Goal: Task Accomplishment & Management: Complete application form

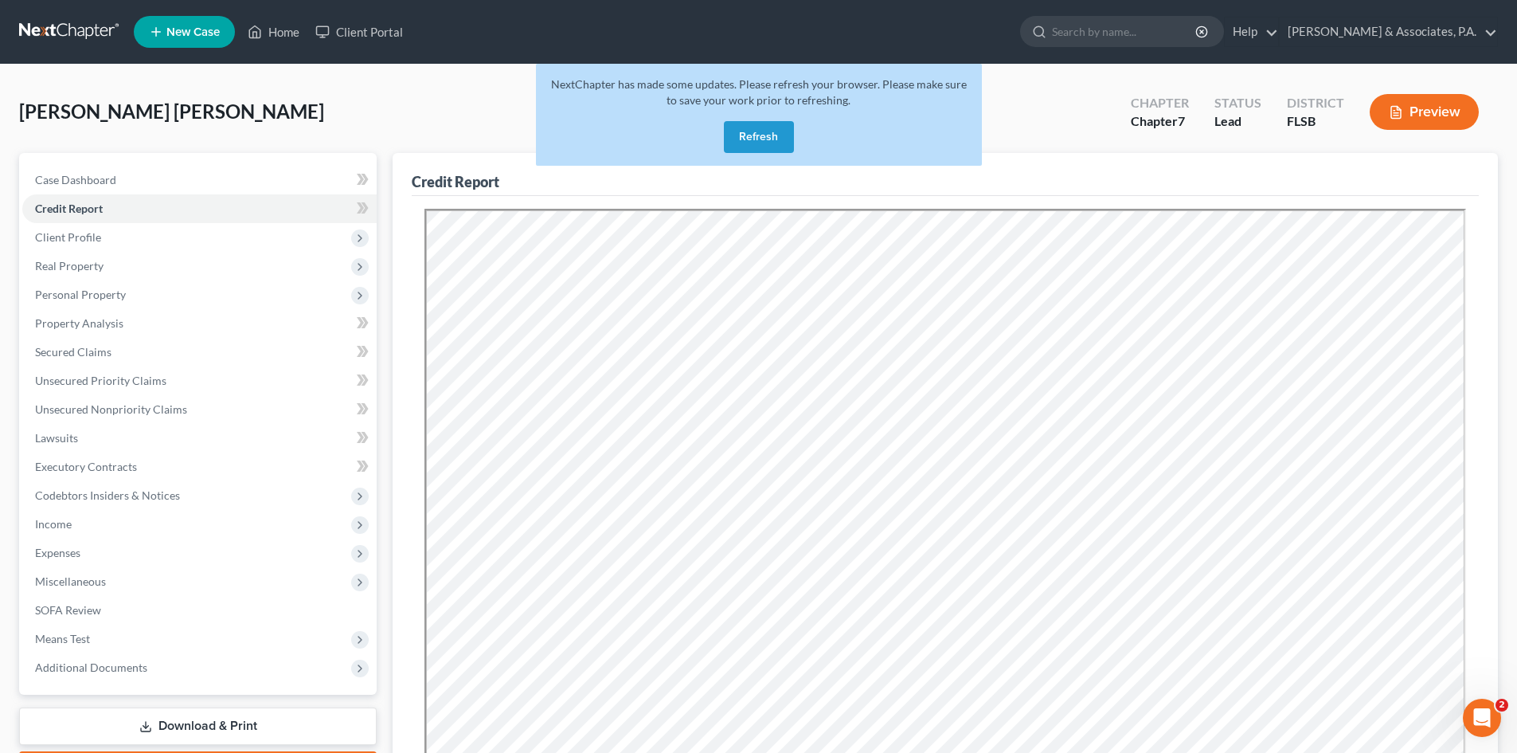
click at [343, 90] on div "[PERSON_NAME] [PERSON_NAME] Upgraded Chapter Chapter 7 Status Lead District [GE…" at bounding box center [758, 118] width 1479 height 69
click at [294, 38] on link "Home" at bounding box center [274, 32] width 68 height 29
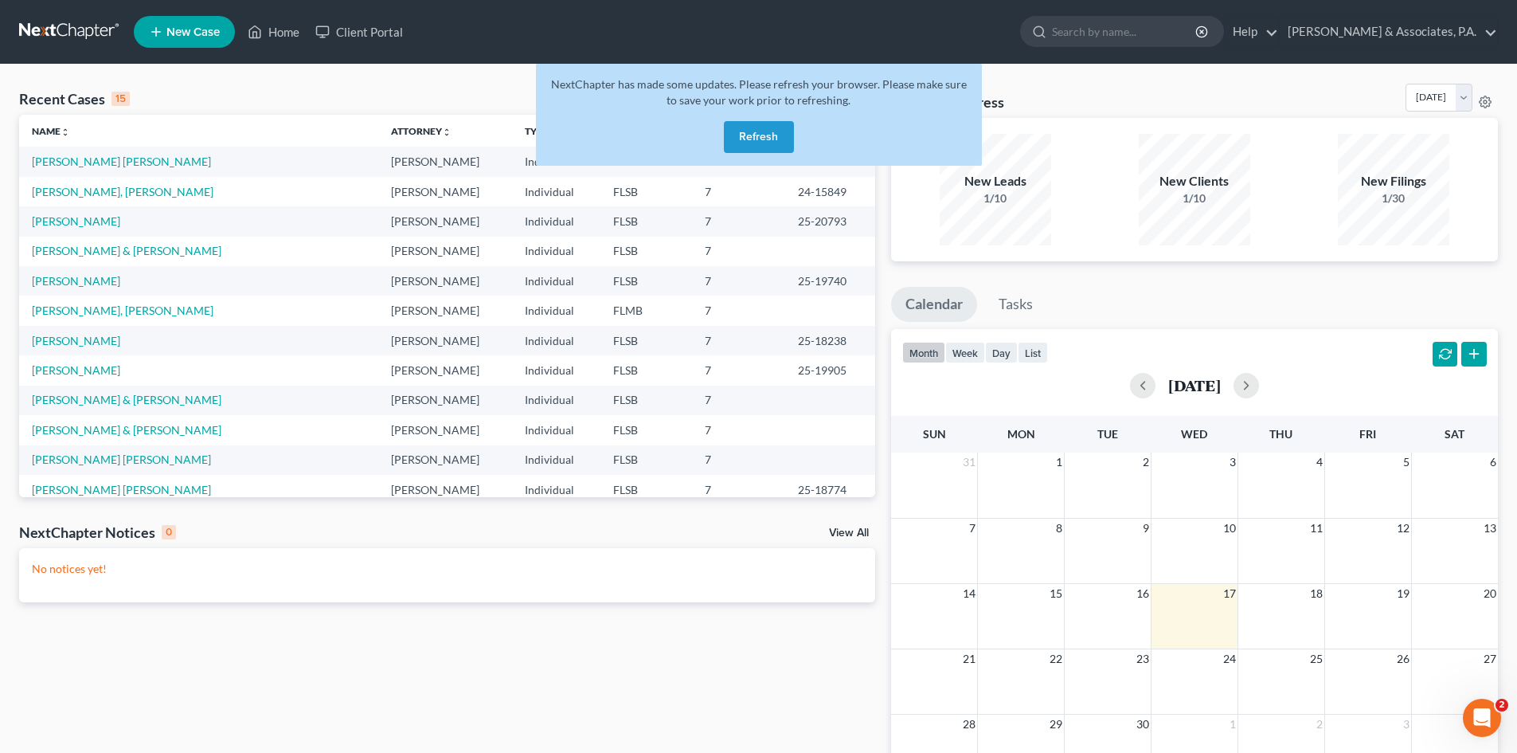
click at [760, 136] on button "Refresh" at bounding box center [759, 137] width 70 height 32
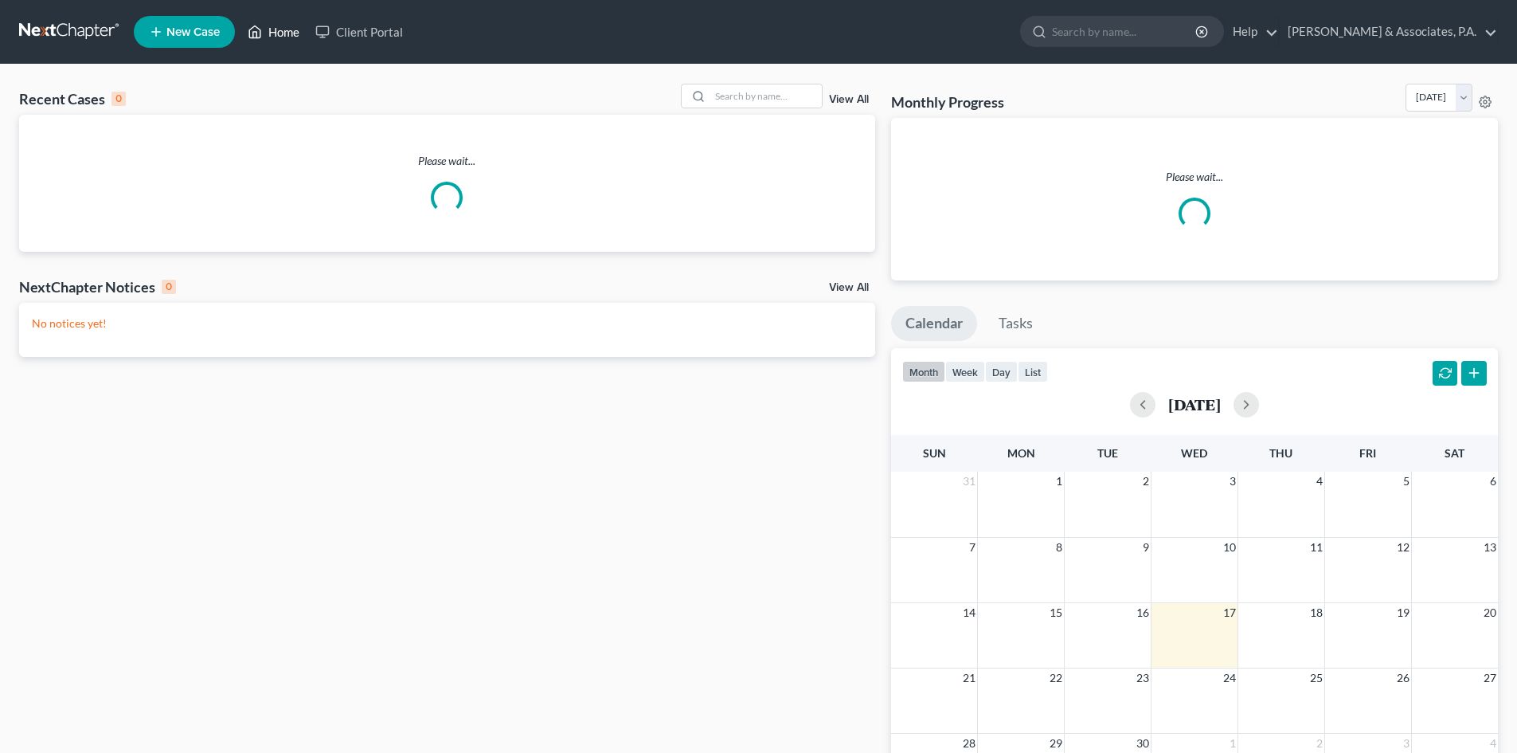
click at [287, 32] on link "Home" at bounding box center [274, 32] width 68 height 29
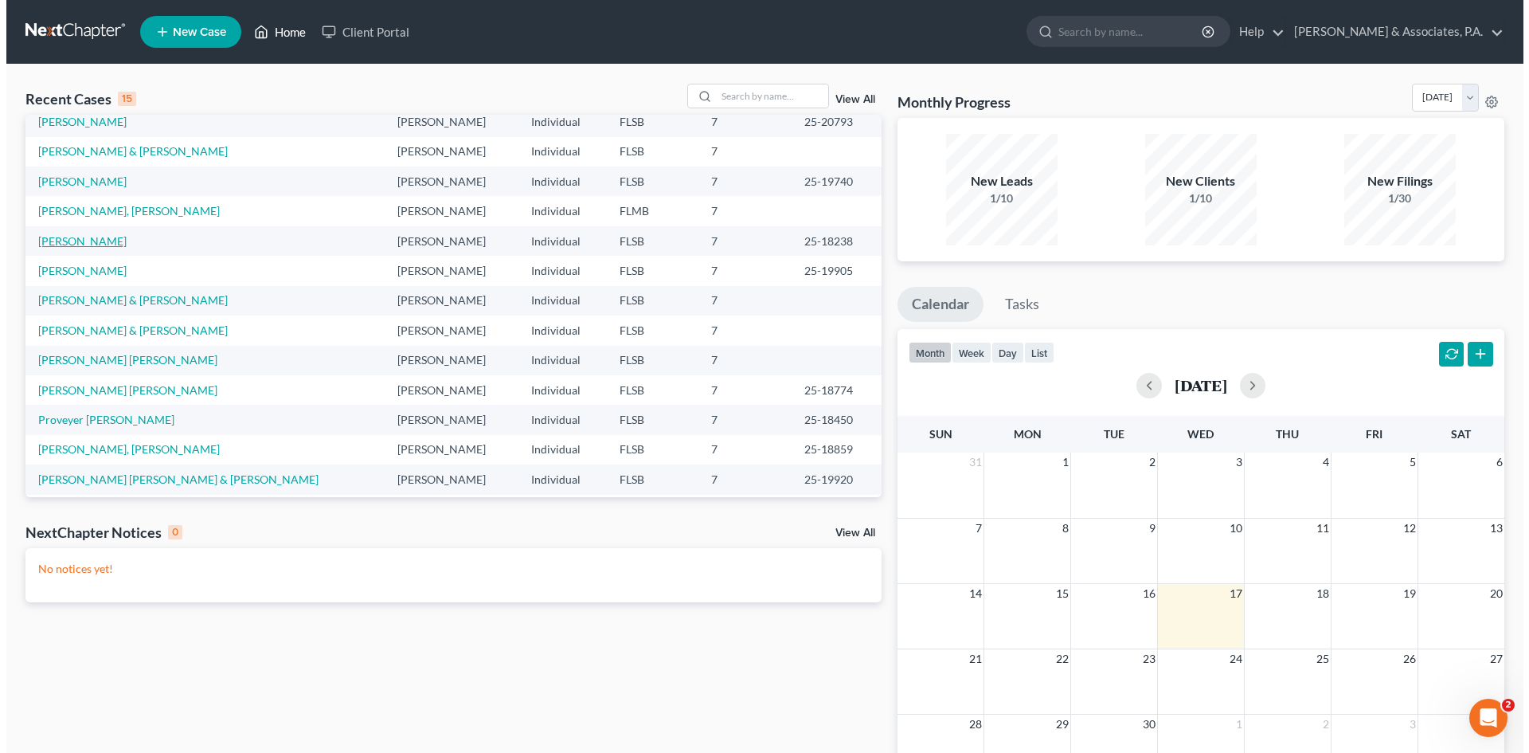
scroll to position [109, 0]
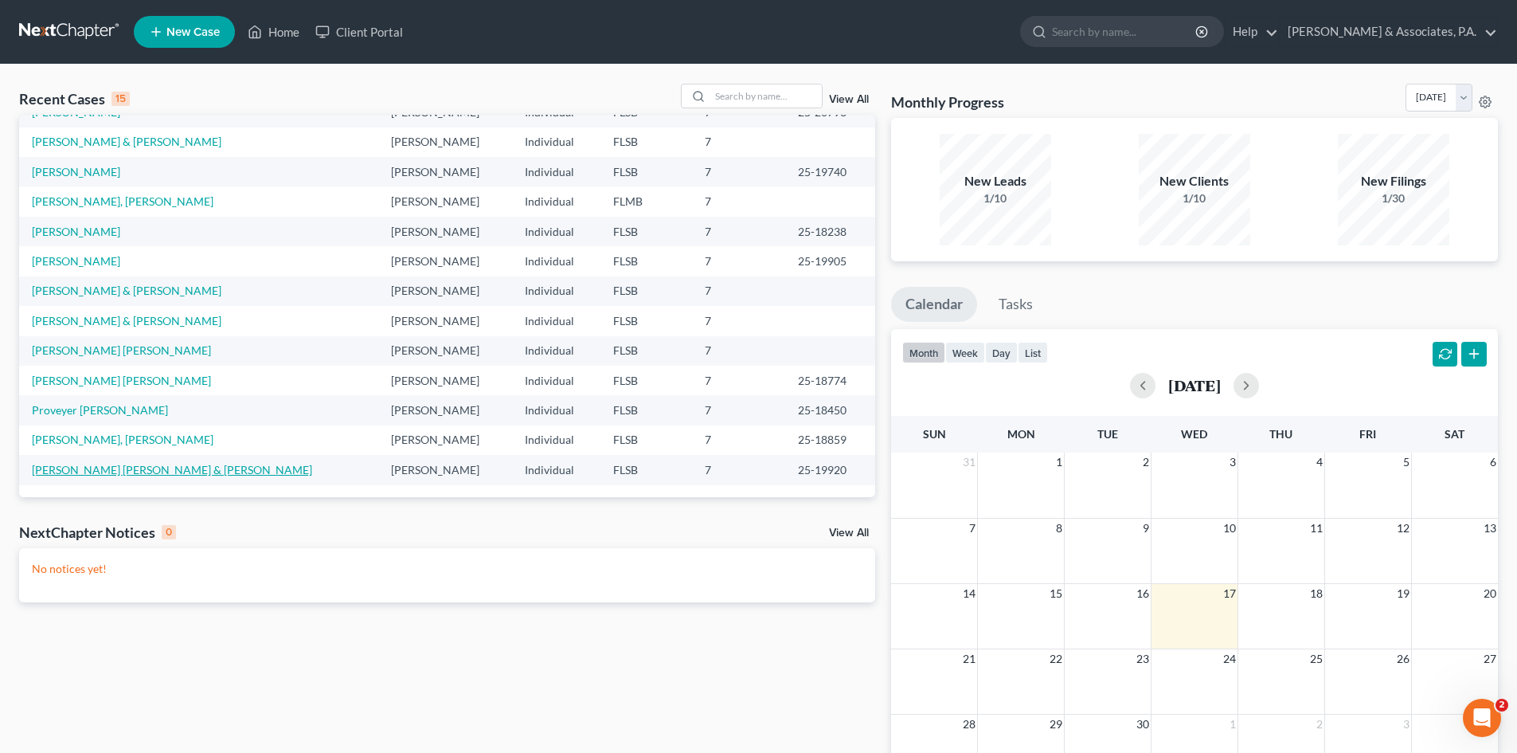
click at [94, 470] on link "[PERSON_NAME] [PERSON_NAME] & [PERSON_NAME]" at bounding box center [172, 470] width 280 height 14
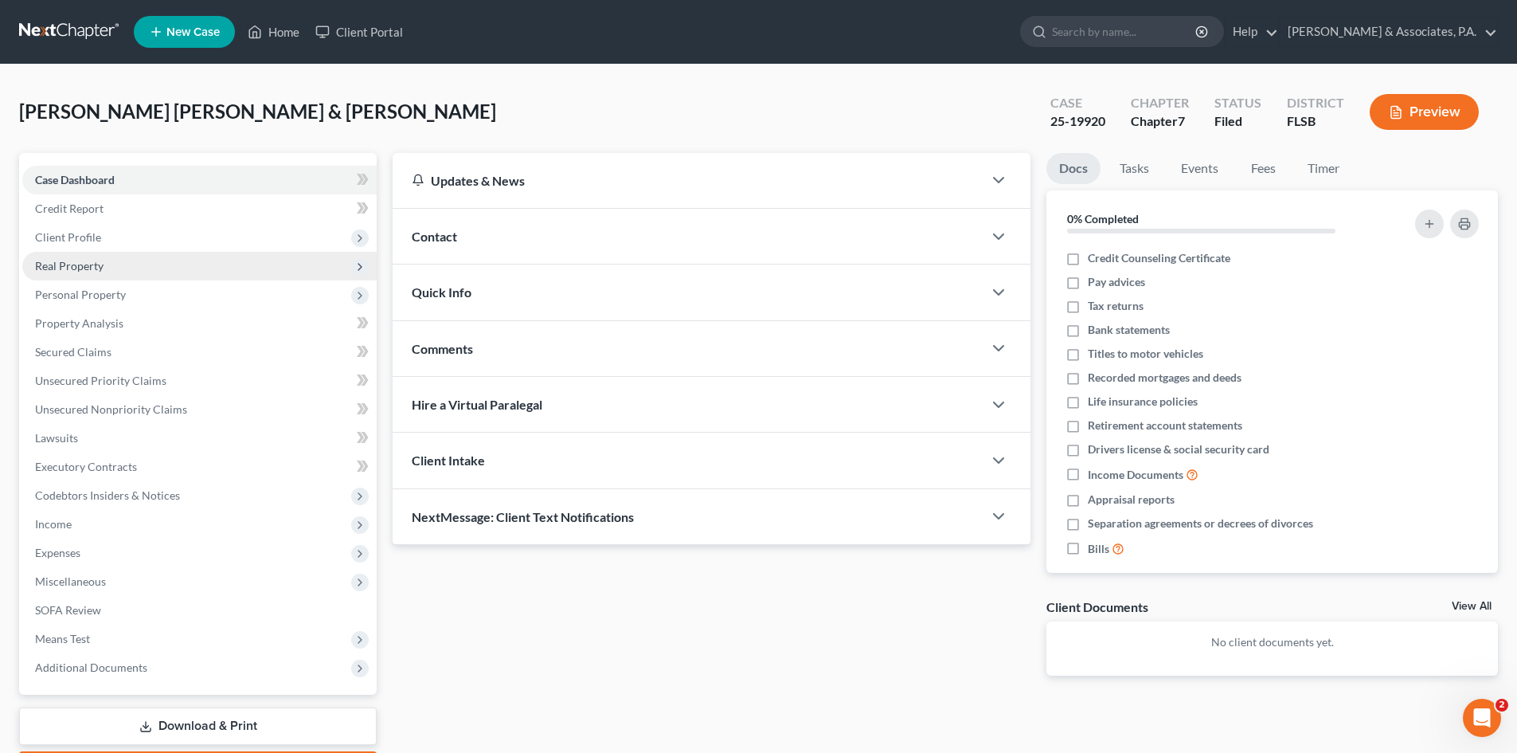
click at [65, 264] on span "Real Property" at bounding box center [69, 266] width 68 height 14
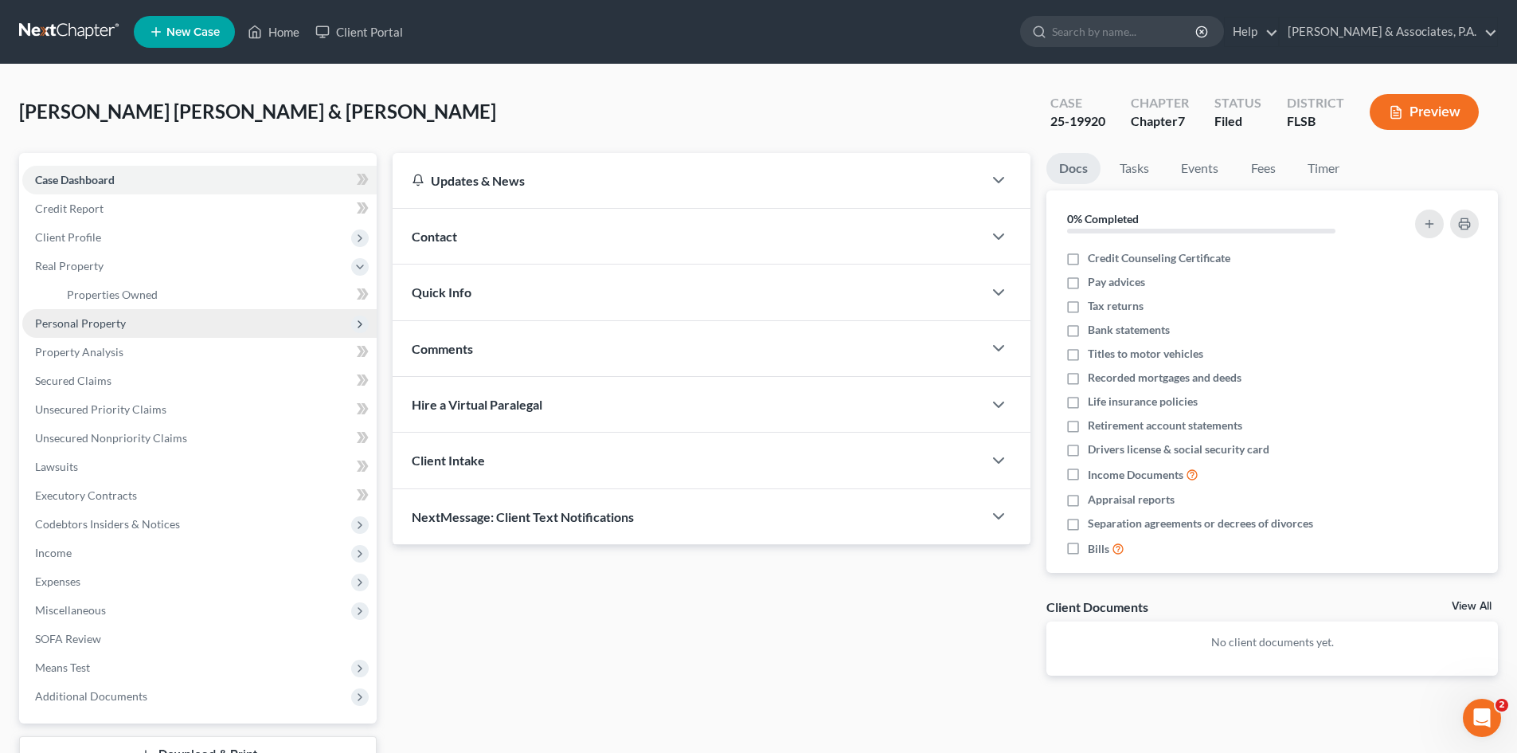
click at [92, 329] on span "Personal Property" at bounding box center [80, 323] width 91 height 14
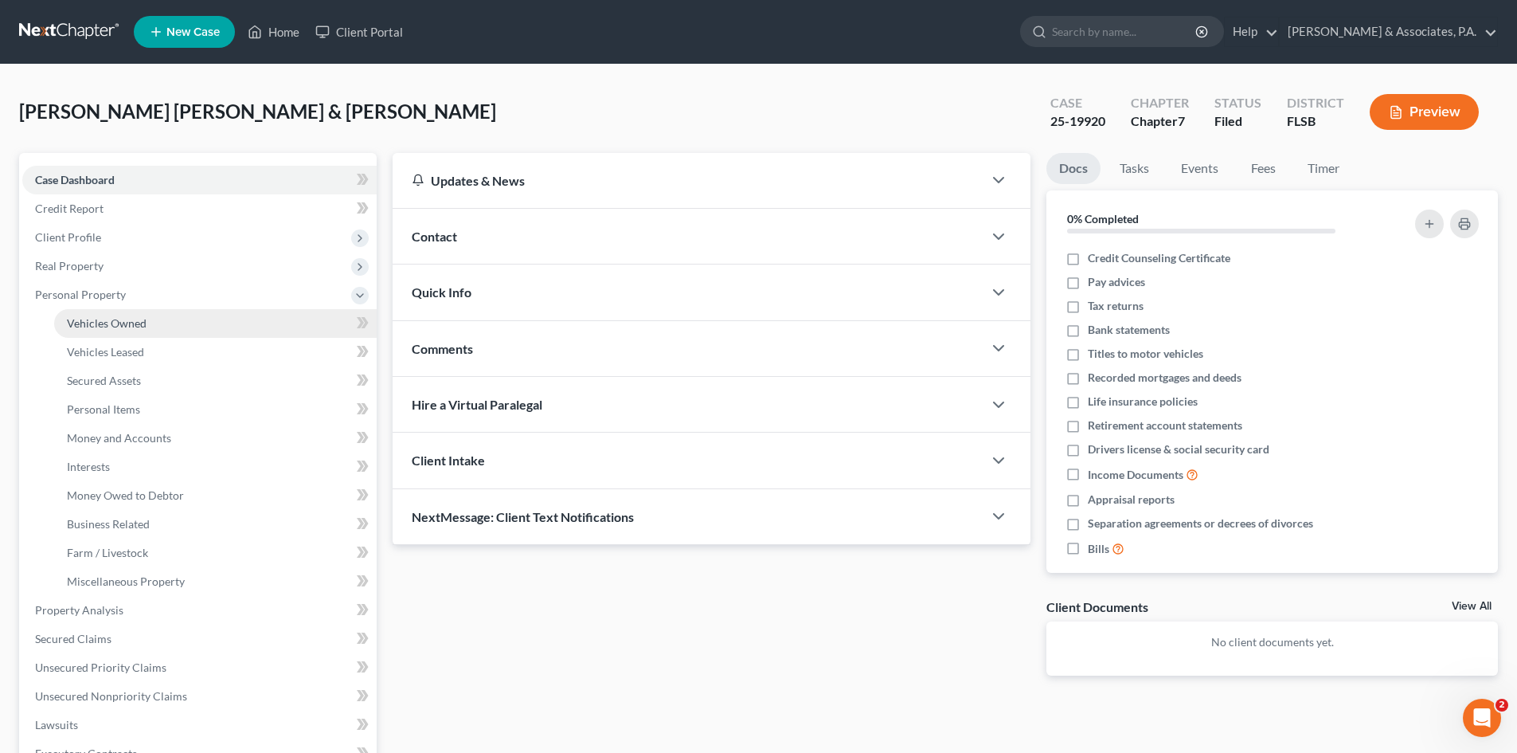
click at [106, 316] on span "Vehicles Owned" at bounding box center [107, 323] width 80 height 14
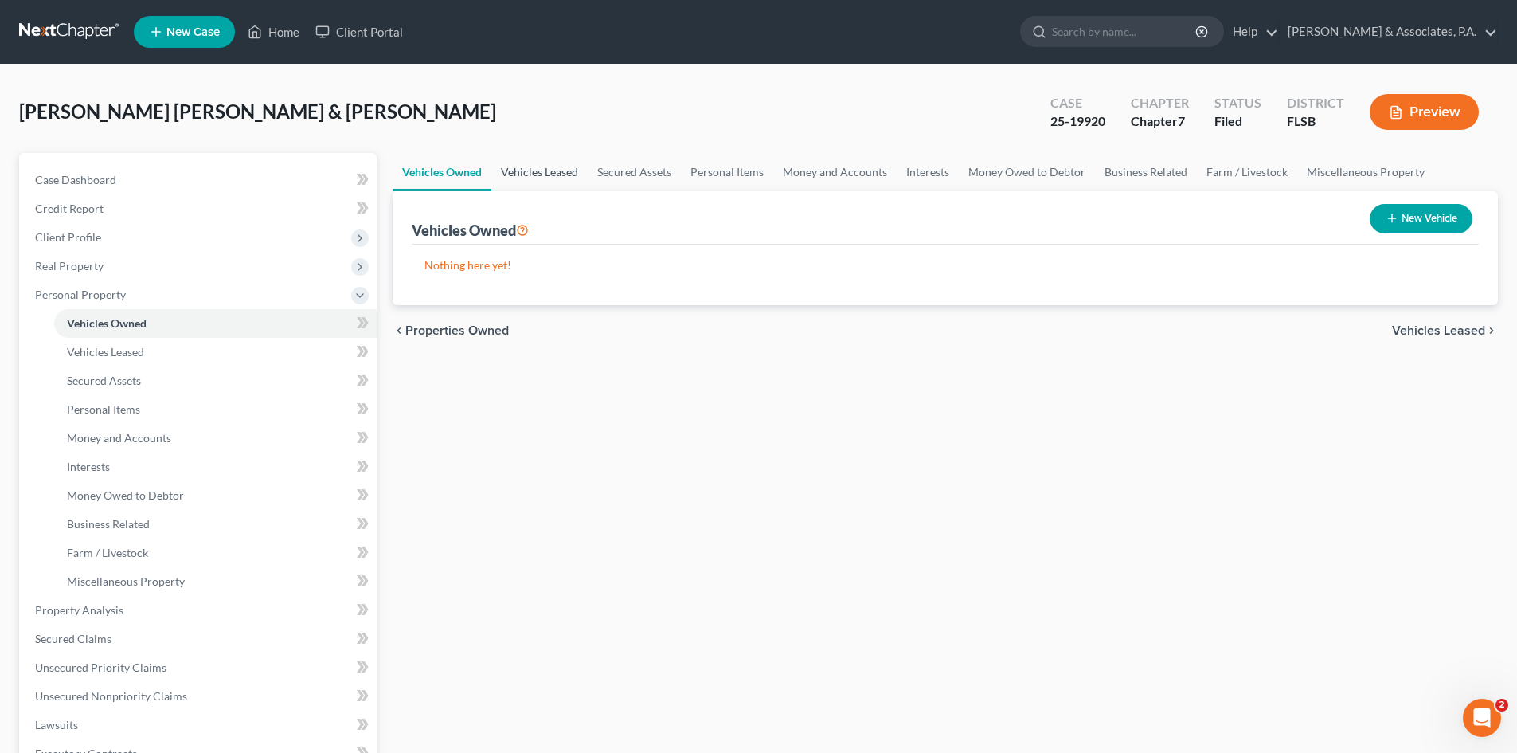
click at [538, 168] on link "Vehicles Leased" at bounding box center [539, 172] width 96 height 38
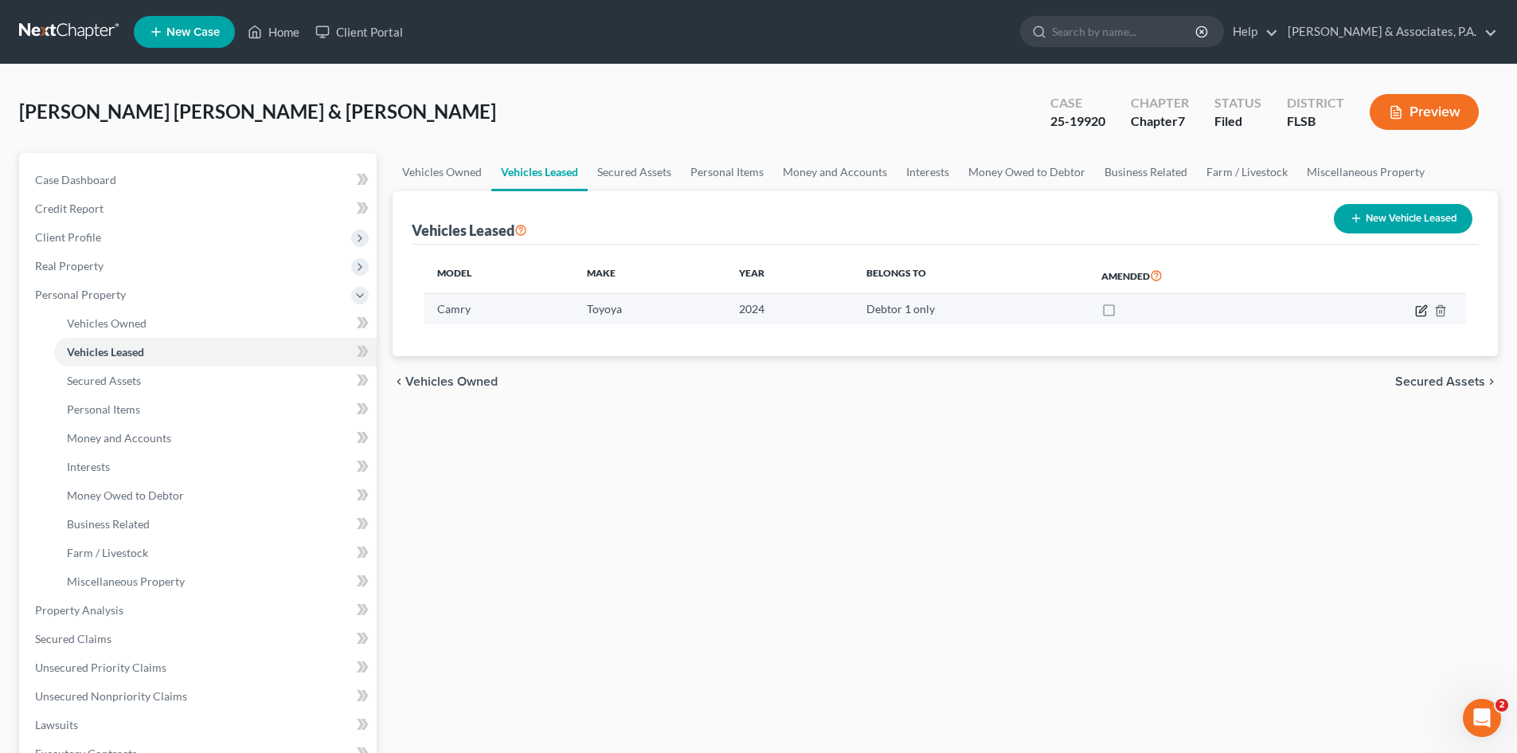
click at [1420, 312] on icon "button" at bounding box center [1422, 308] width 7 height 7
select select "0"
select select "2"
select select "0"
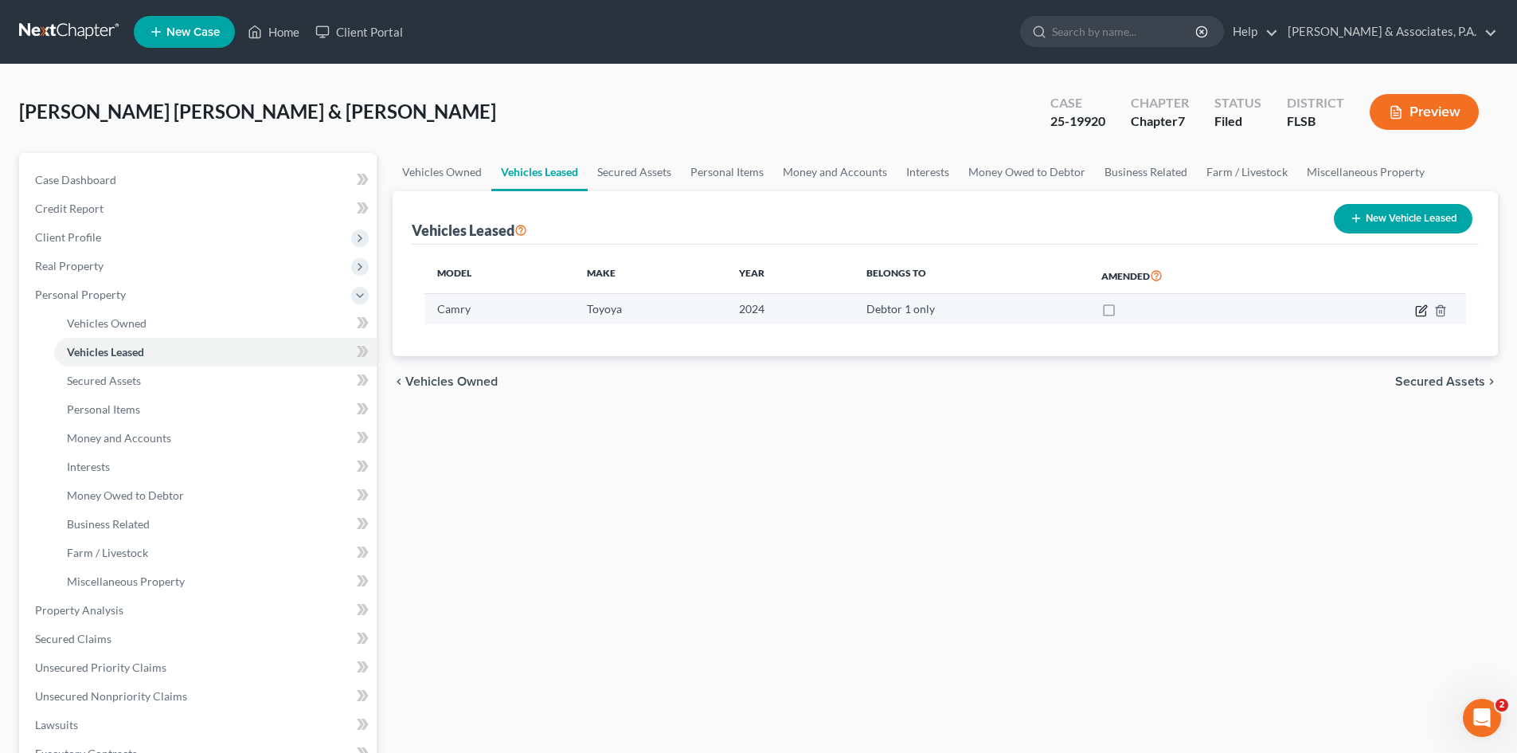
select select "0"
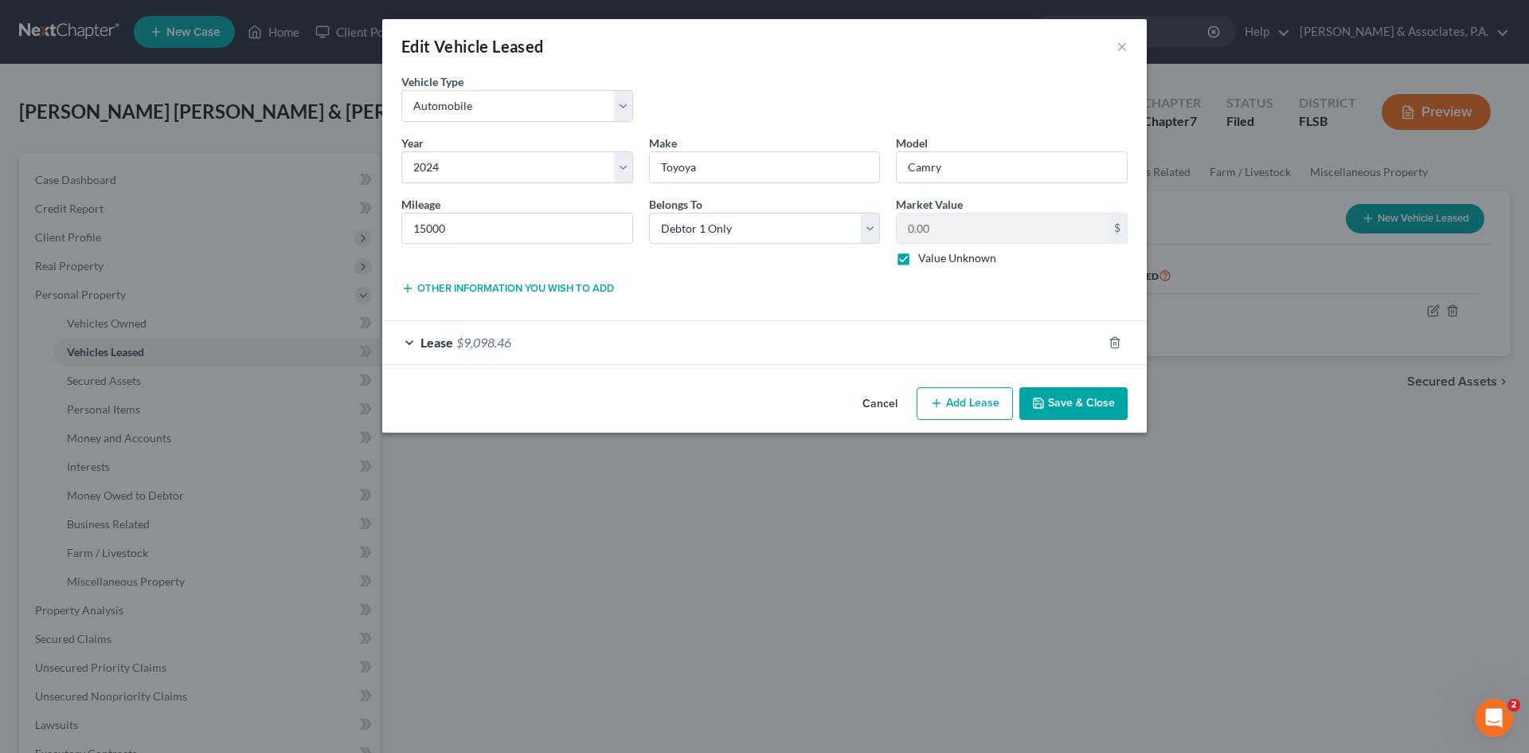
click at [571, 345] on div "Lease $9,098.46" at bounding box center [742, 342] width 720 height 42
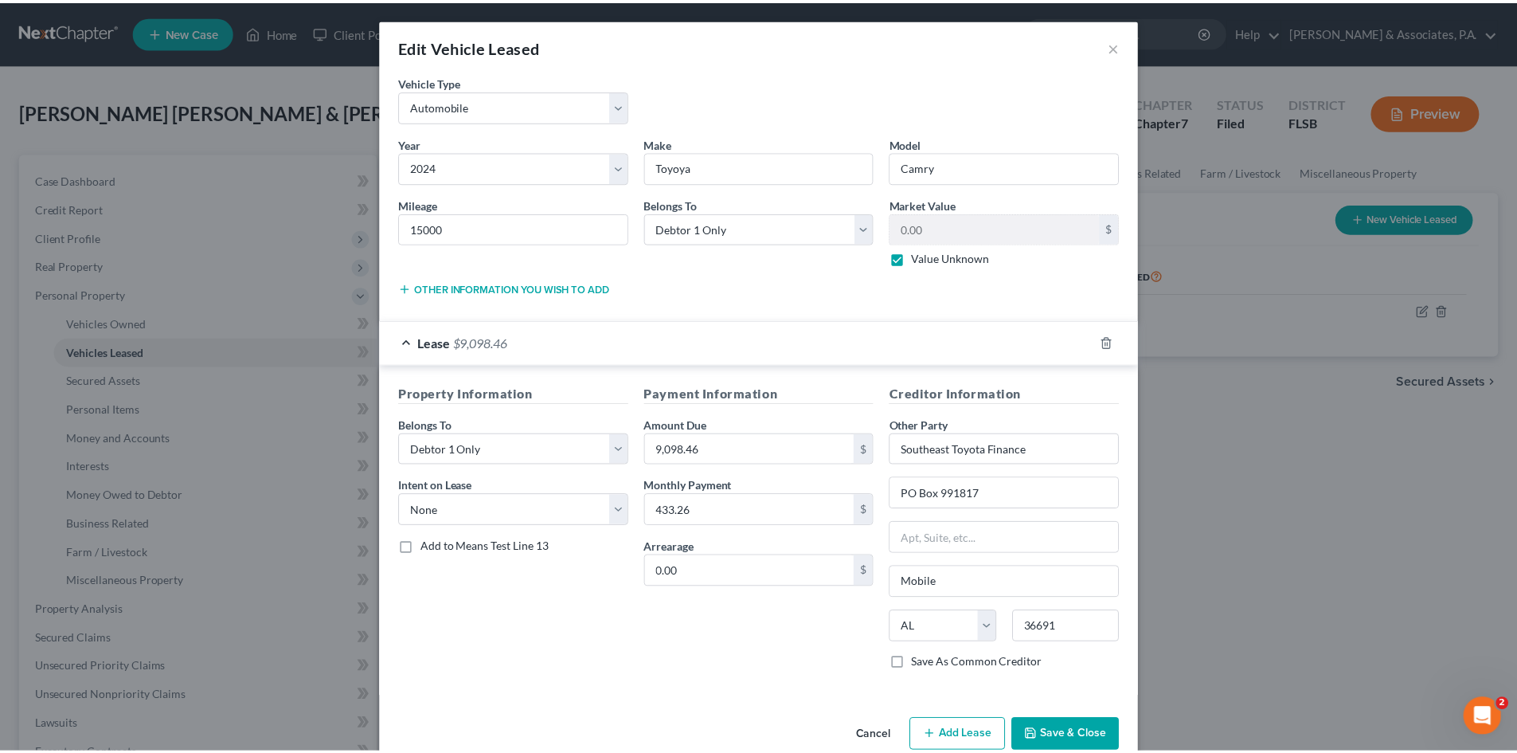
scroll to position [31, 0]
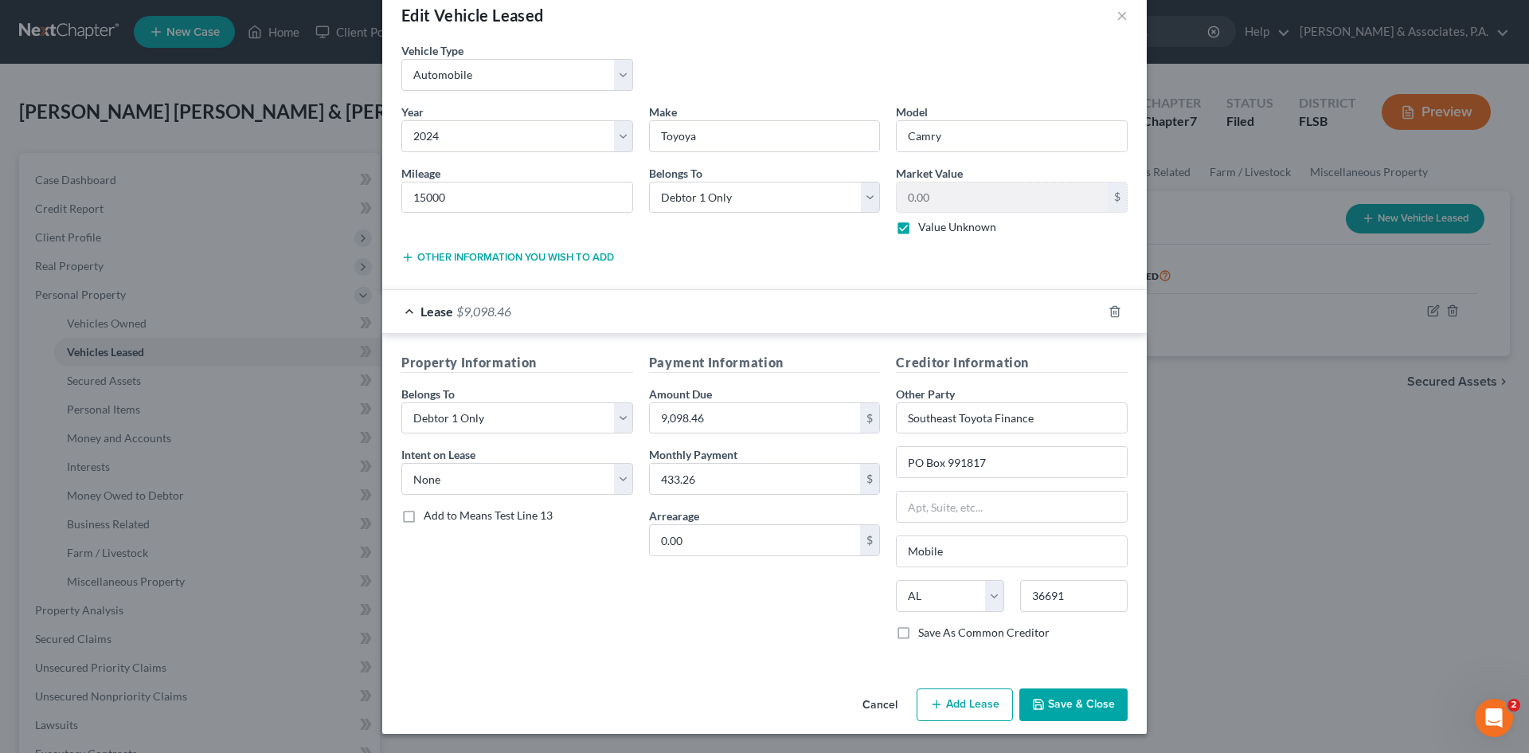
click at [1046, 696] on button "Save & Close" at bounding box center [1073, 704] width 108 height 33
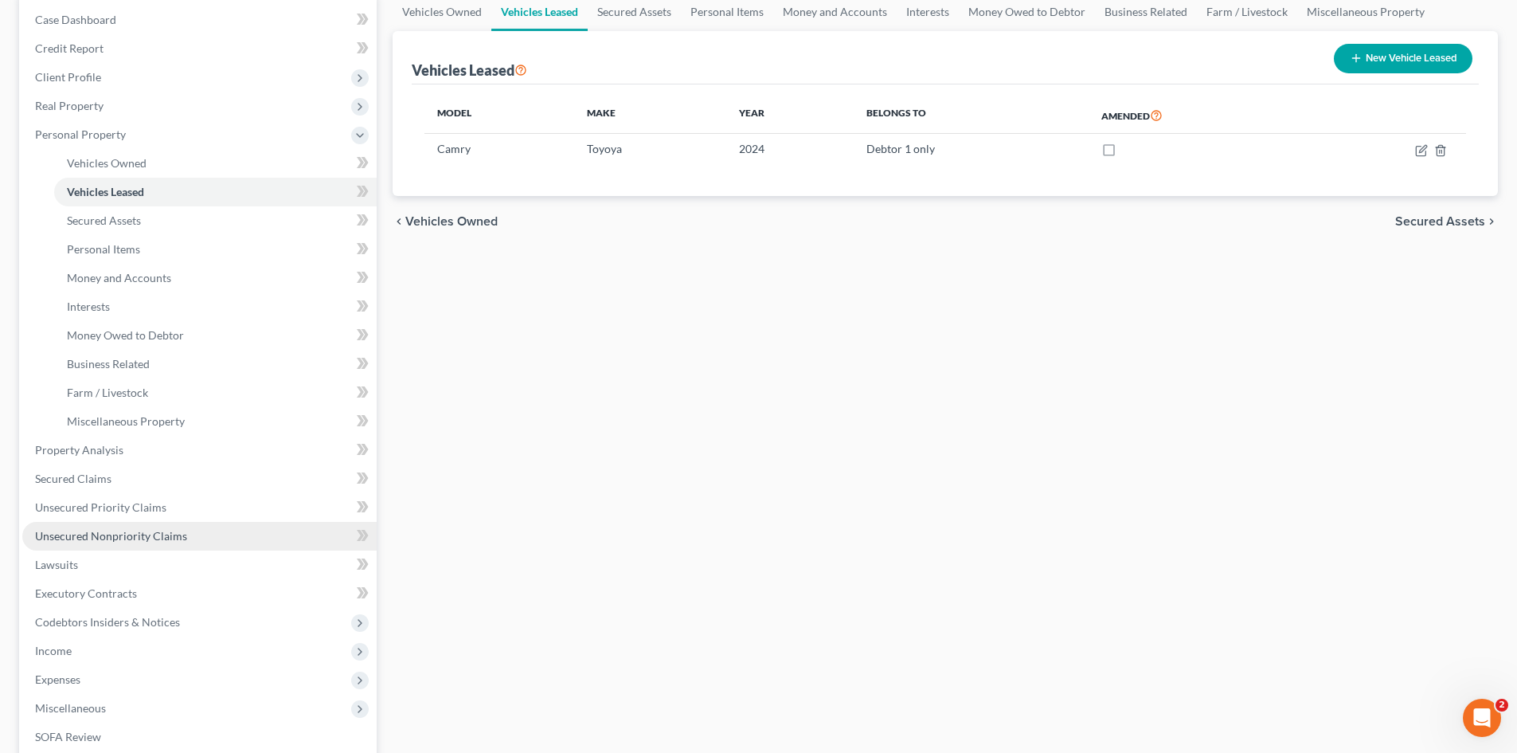
scroll to position [159, 0]
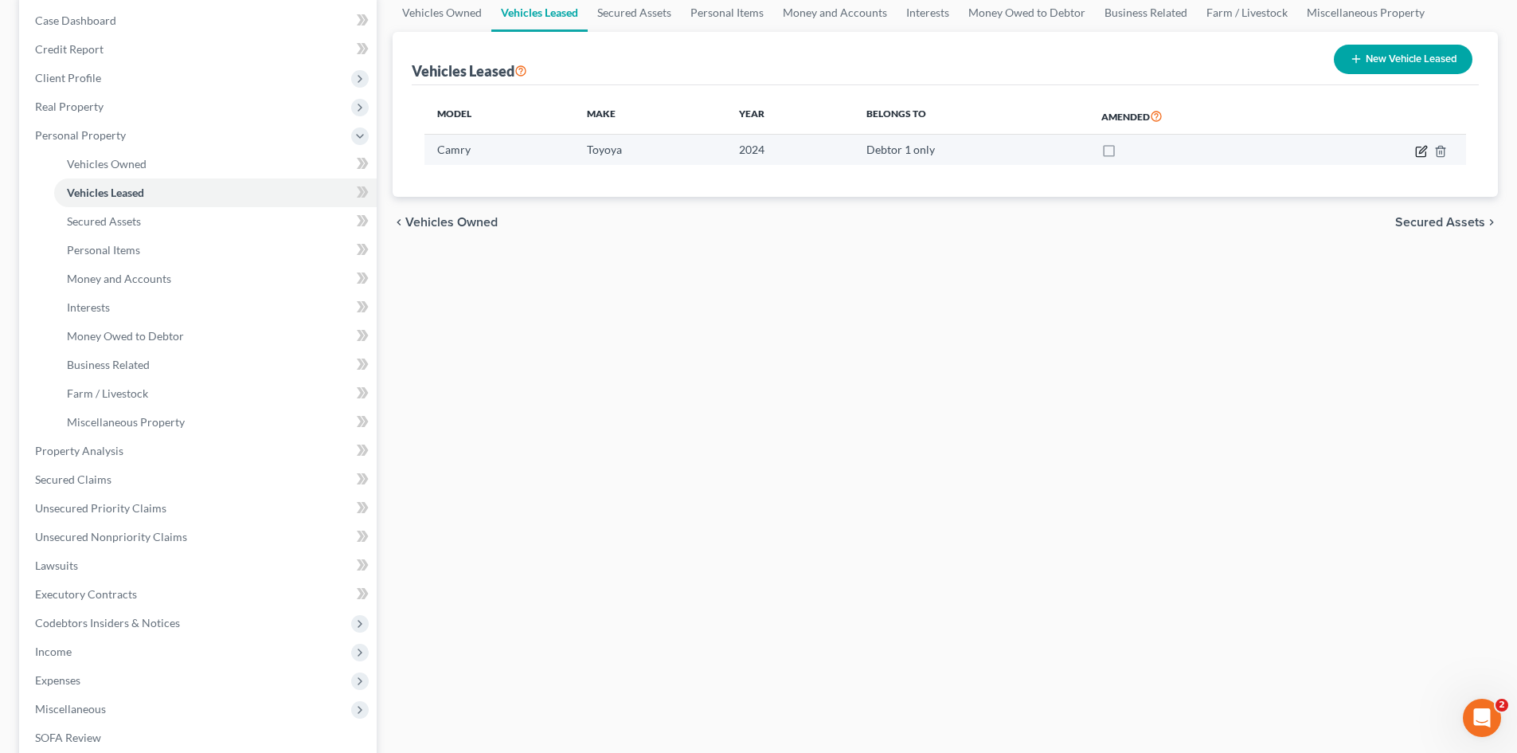
click at [1421, 150] on icon "button" at bounding box center [1422, 149] width 7 height 7
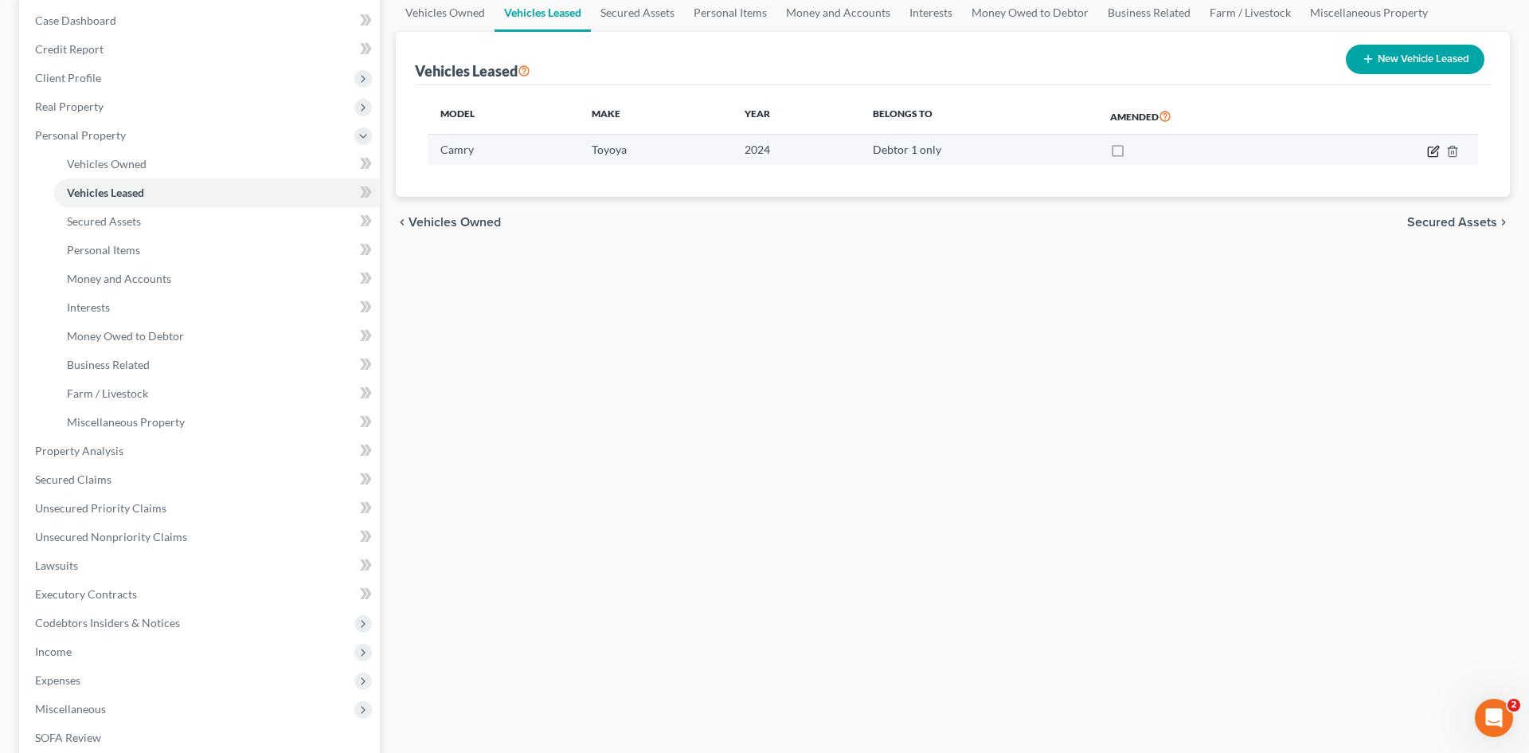
select select "0"
select select "2"
select select "0"
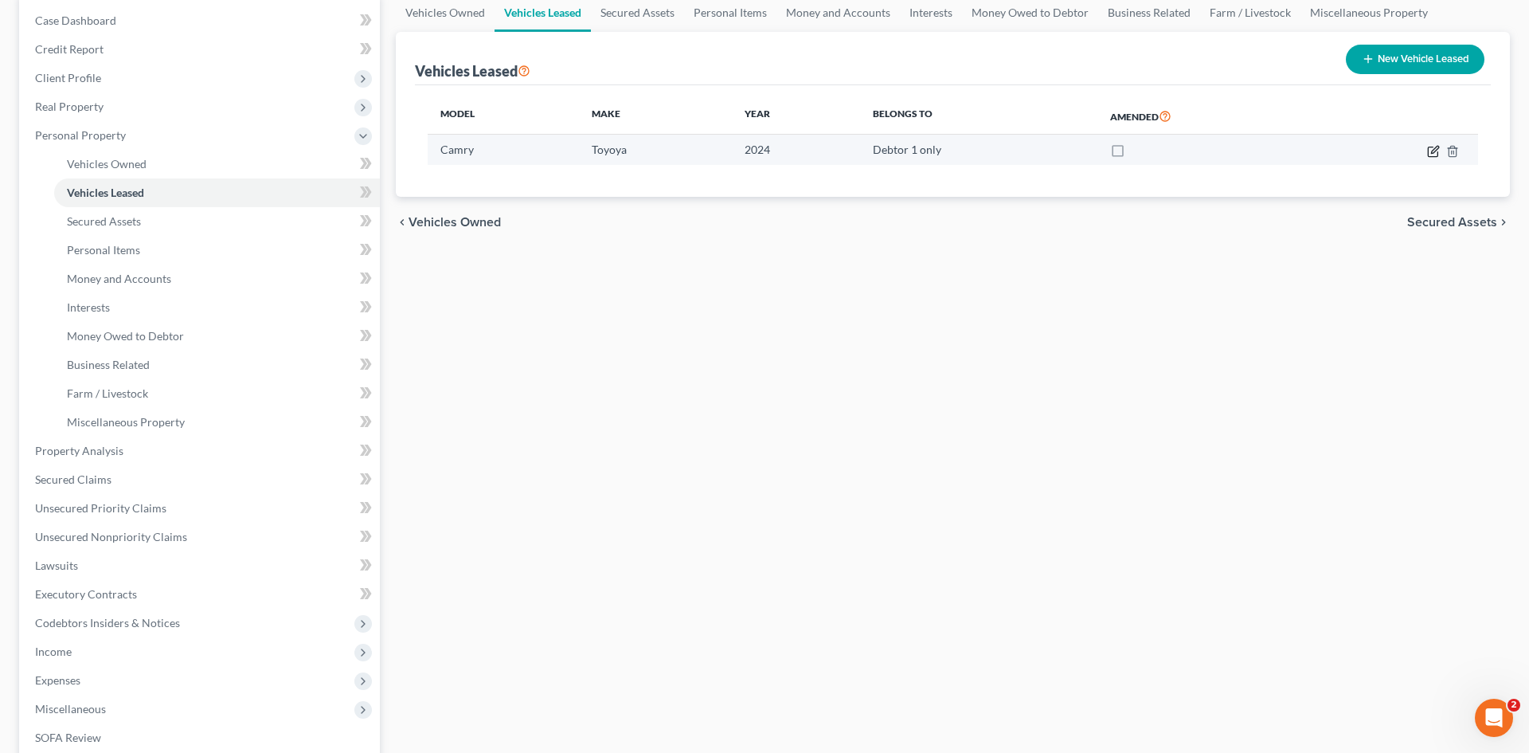
select select "0"
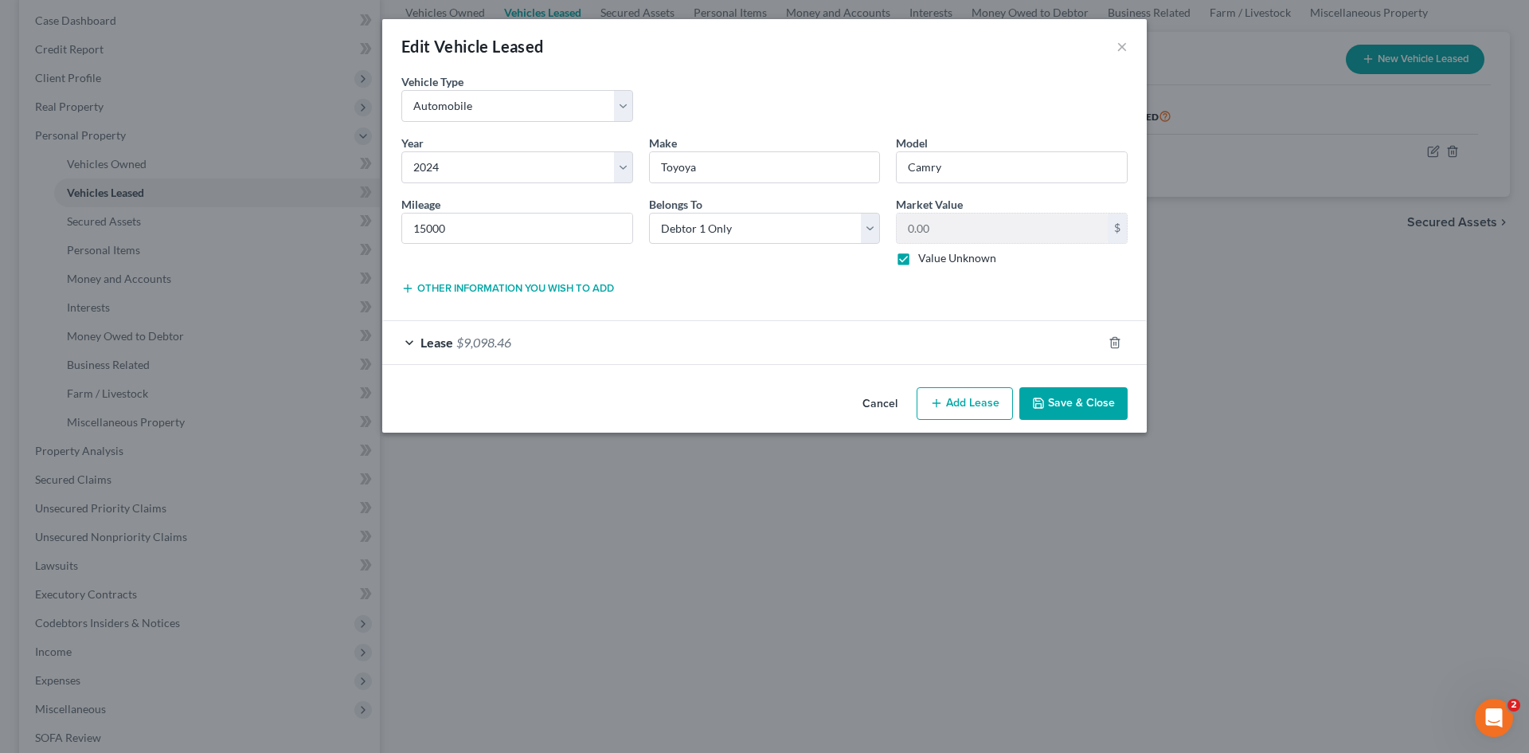
click at [581, 347] on div "Lease $9,098.46" at bounding box center [742, 342] width 720 height 42
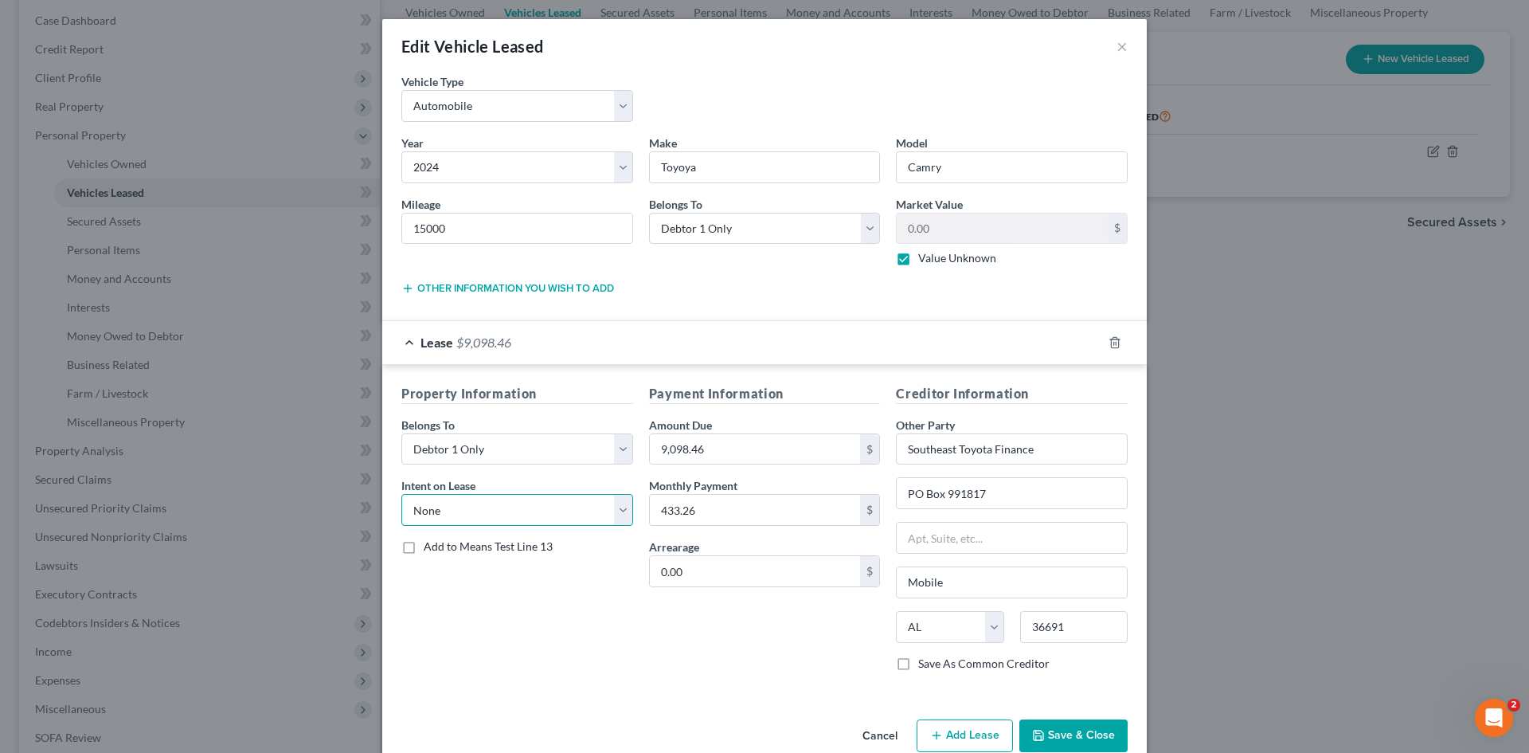
click at [619, 507] on select "Select None Assume Reject" at bounding box center [517, 510] width 232 height 32
click at [616, 507] on select "Select None Assume Reject" at bounding box center [517, 510] width 232 height 32
click at [590, 659] on div "Property Information Belongs To * Select Debtor 1 Only Debtor 2 Only Debtor 1 A…" at bounding box center [517, 534] width 248 height 300
click at [1051, 732] on button "Save & Close" at bounding box center [1073, 735] width 108 height 33
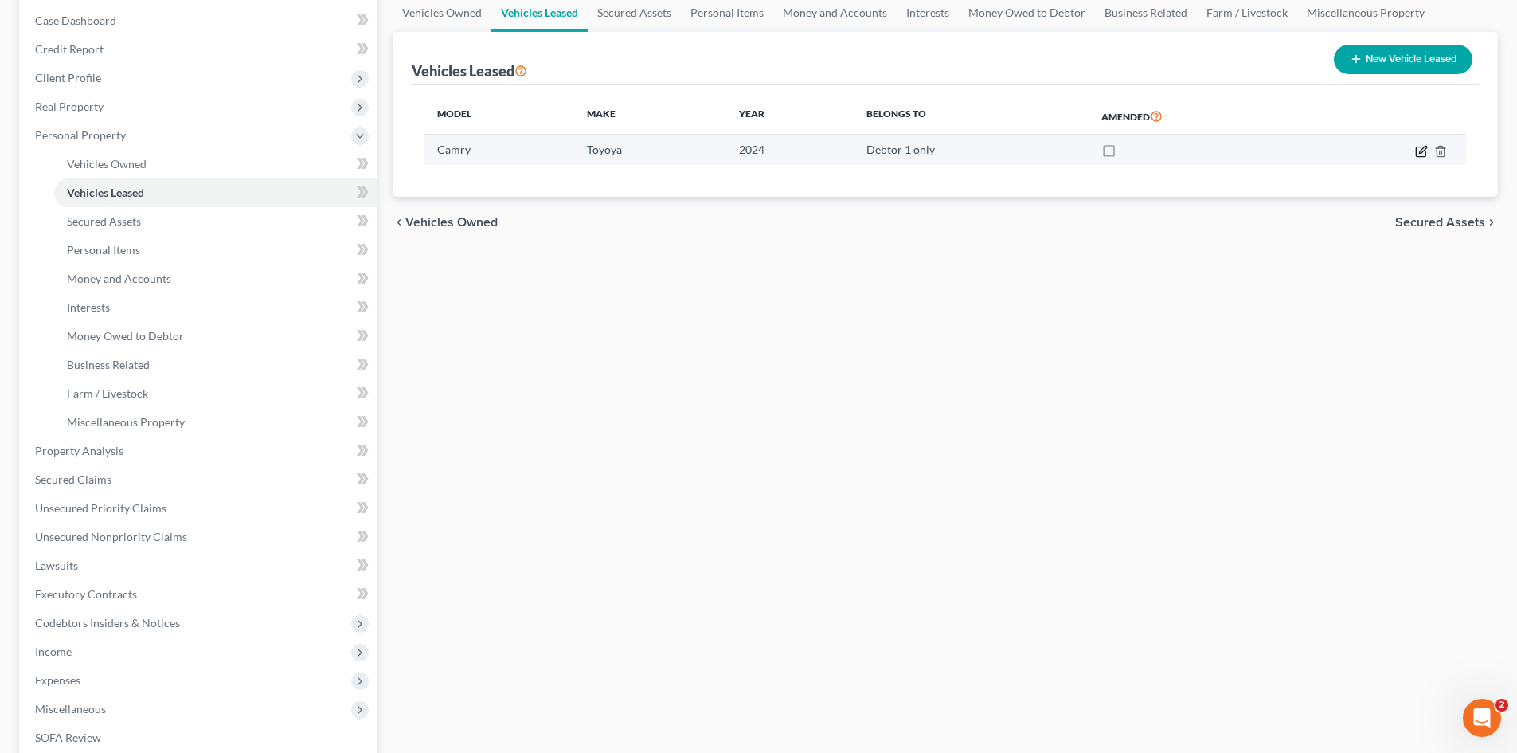
click at [1419, 152] on icon "button" at bounding box center [1422, 149] width 7 height 7
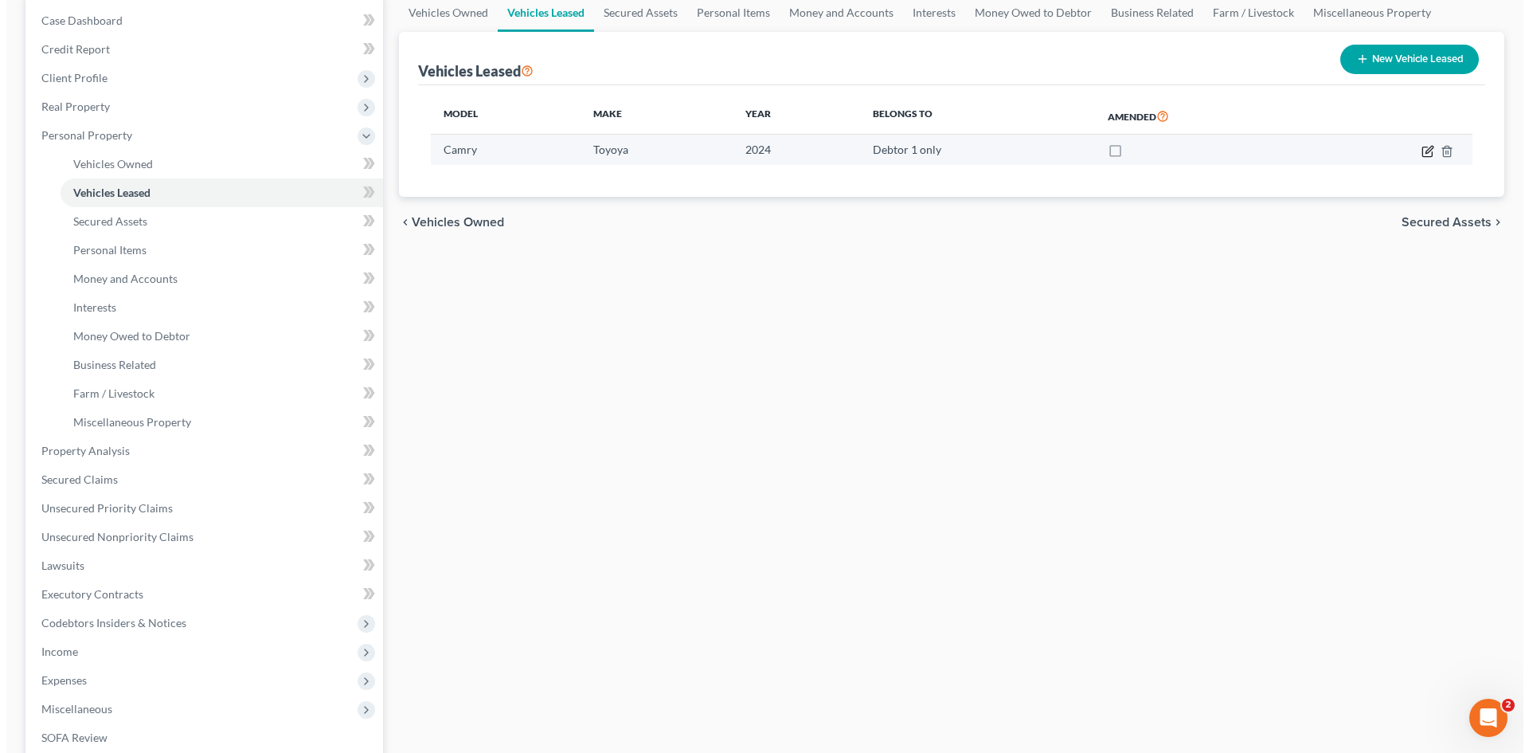
select select "0"
select select "2"
select select "0"
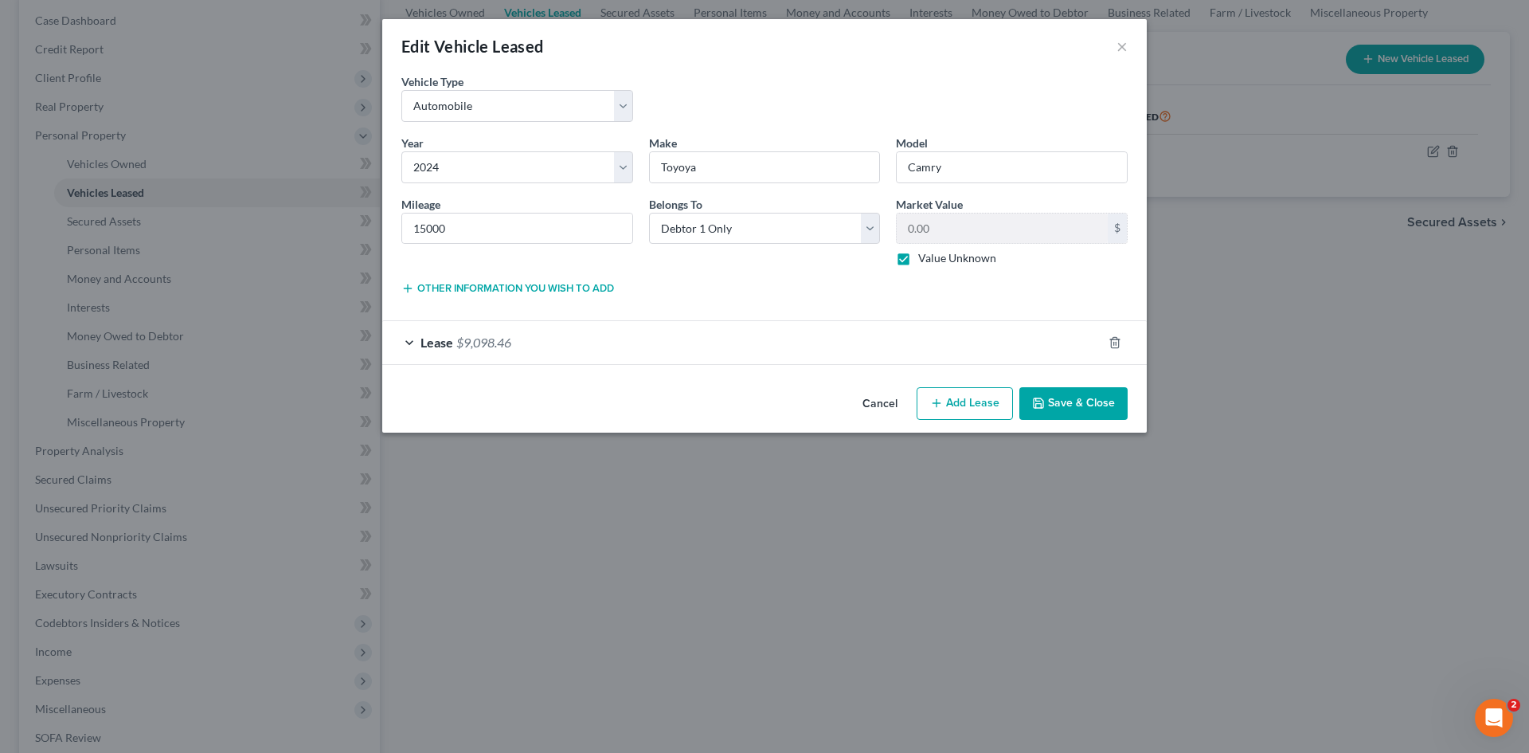
click at [479, 345] on span "$9,098.46" at bounding box center [483, 341] width 55 height 15
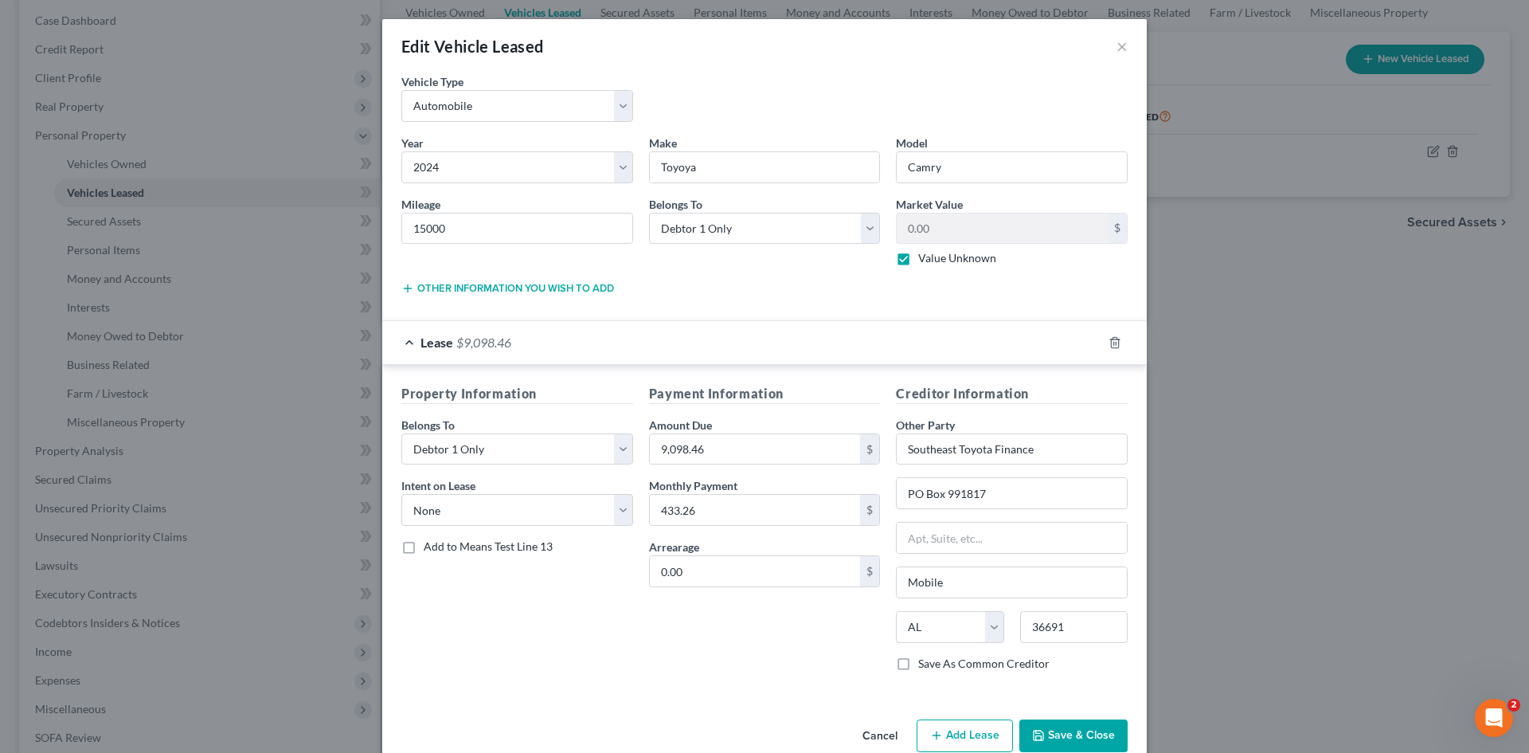
click at [1065, 730] on button "Save & Close" at bounding box center [1073, 735] width 108 height 33
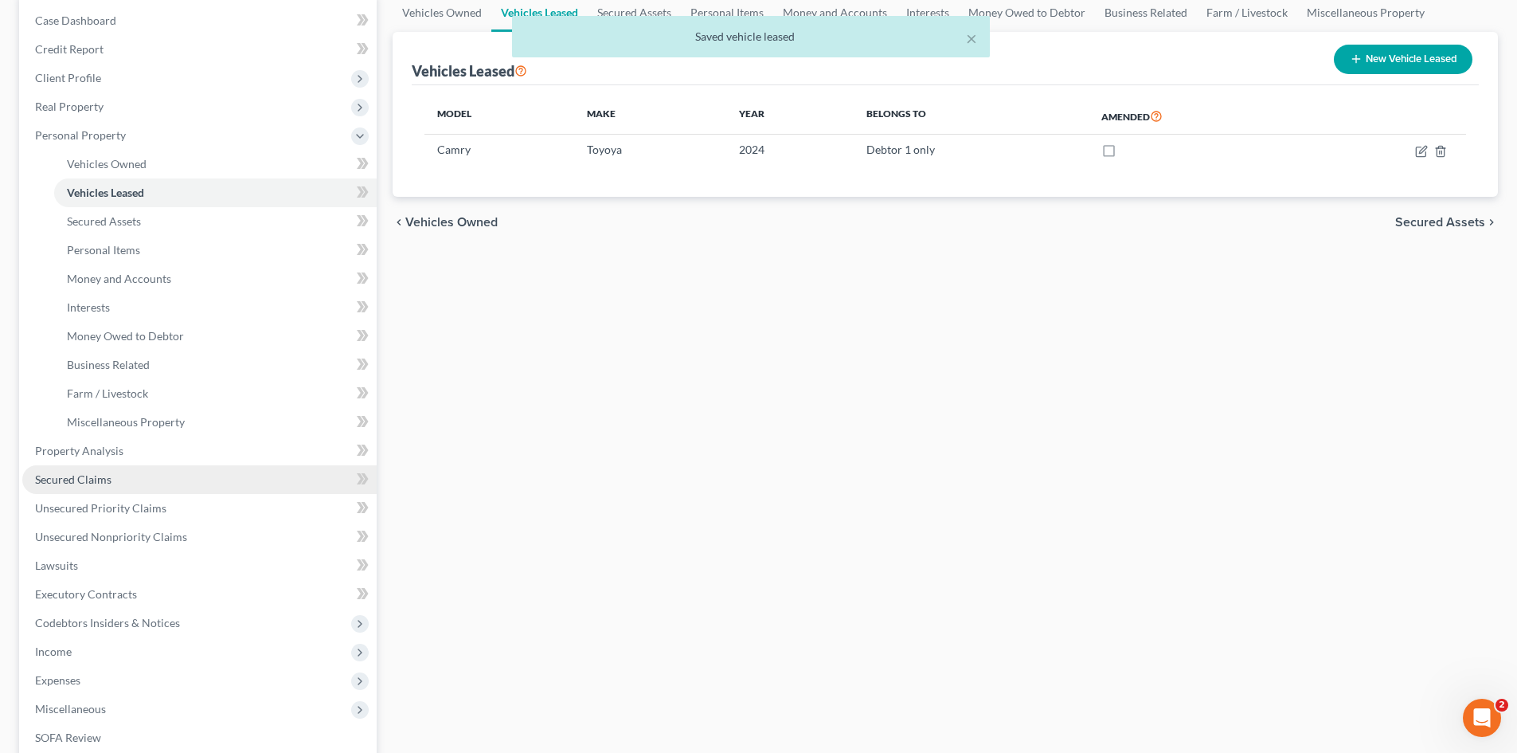
click at [76, 472] on span "Secured Claims" at bounding box center [73, 479] width 76 height 14
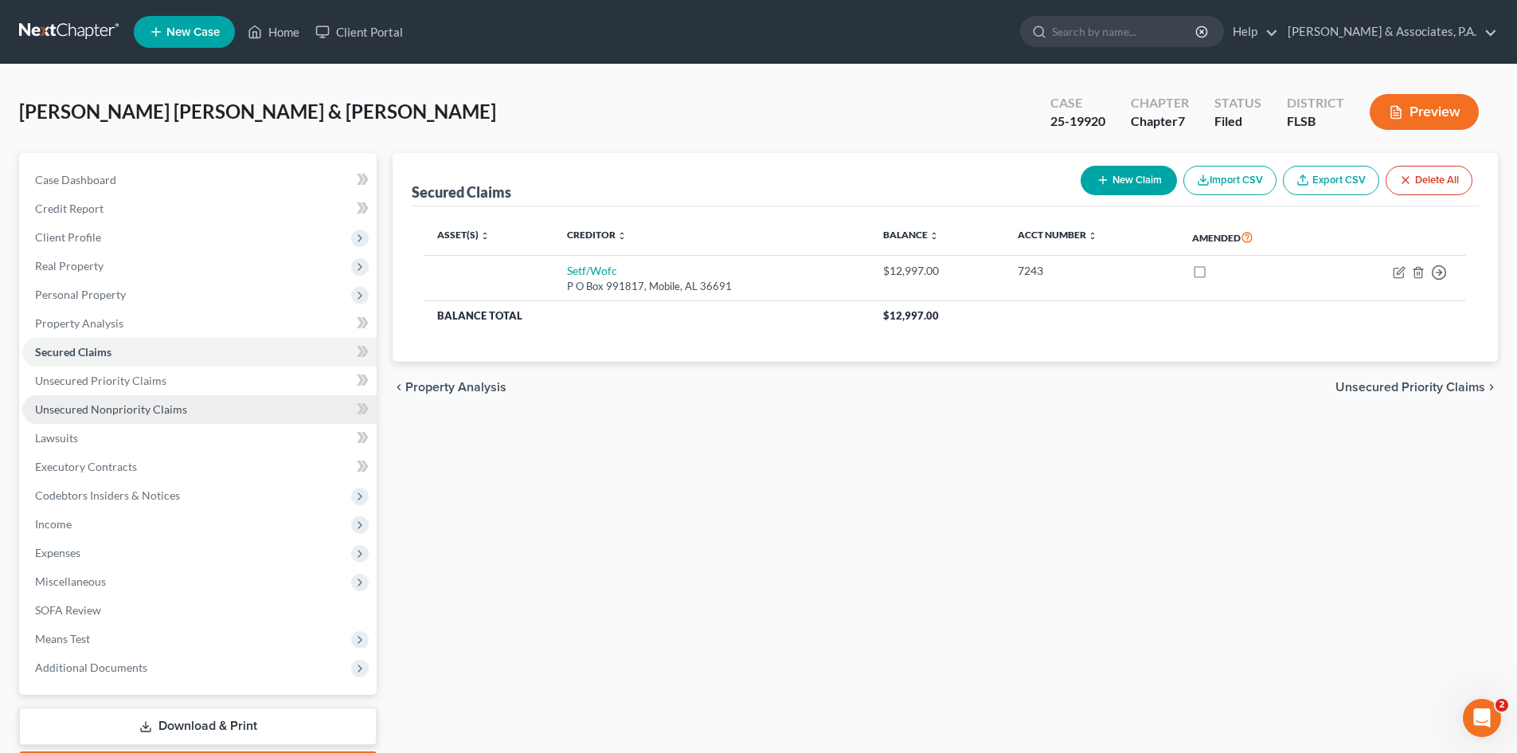
click at [108, 410] on span "Unsecured Nonpriority Claims" at bounding box center [111, 409] width 152 height 14
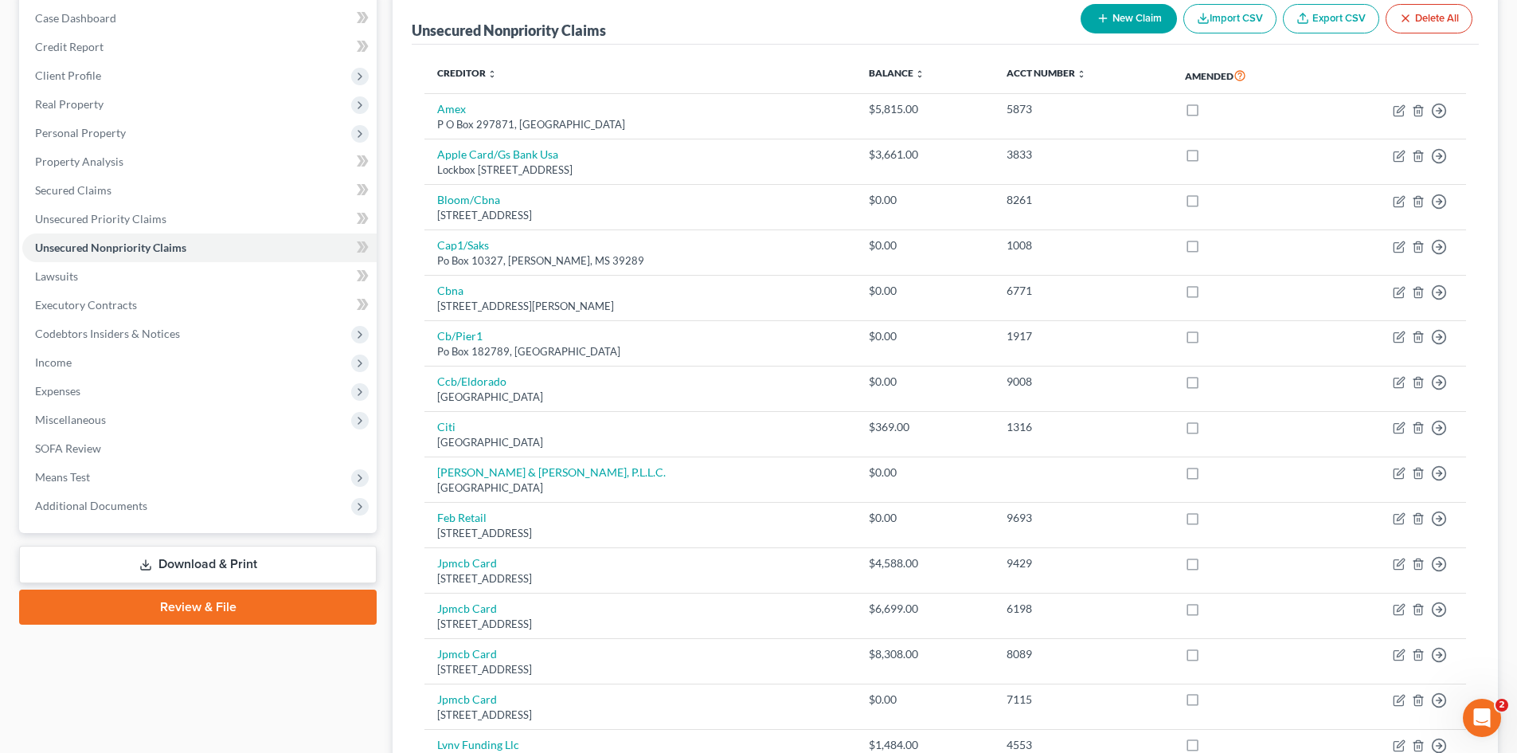
scroll to position [159, 0]
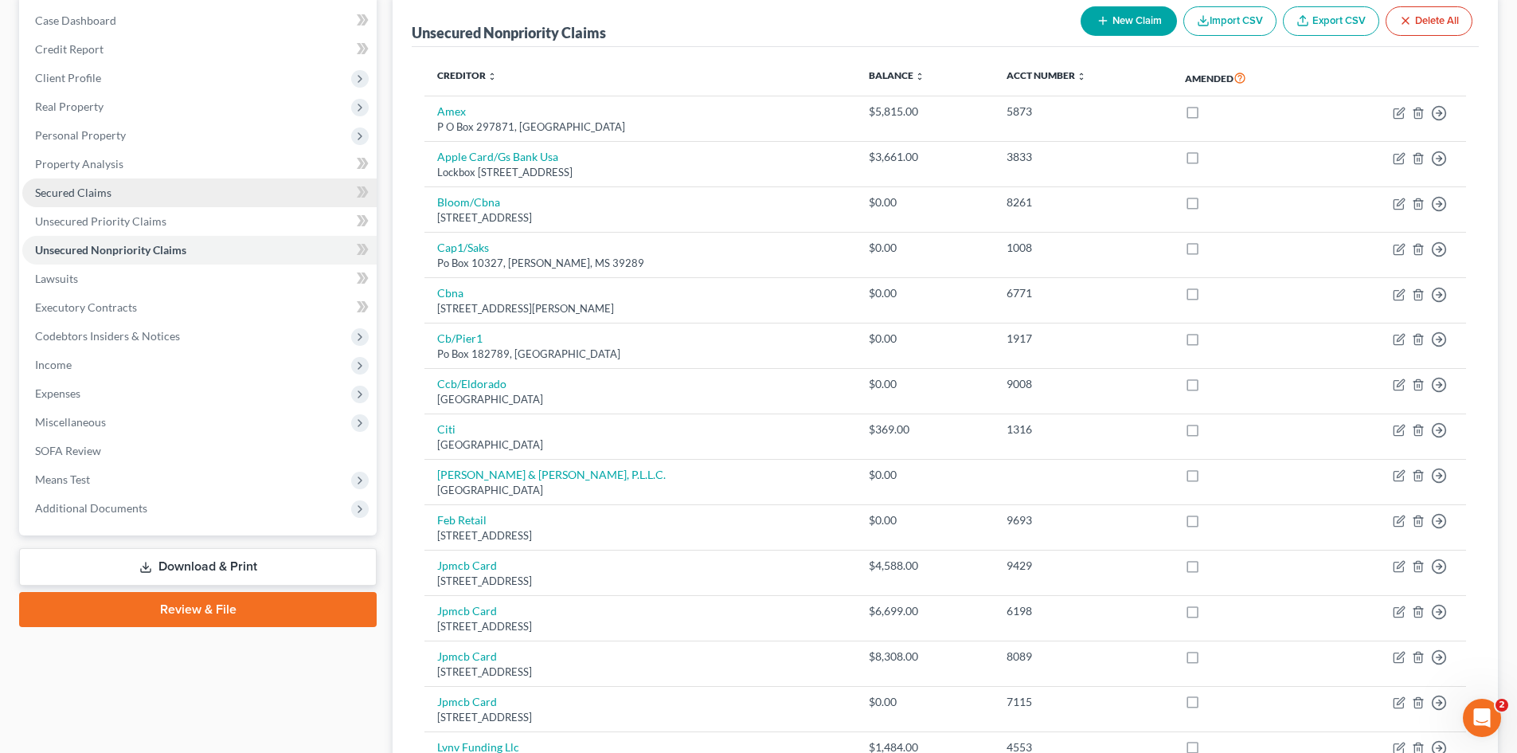
click at [69, 190] on span "Secured Claims" at bounding box center [73, 193] width 76 height 14
